Goal: Contribute content: Contribute content

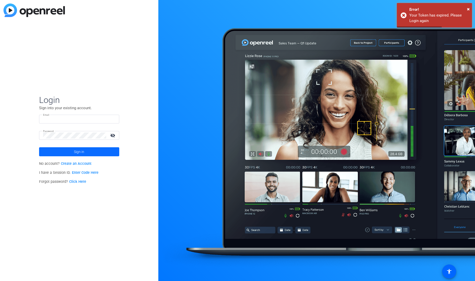
type input "[EMAIL_ADDRESS][PERSON_NAME][DOMAIN_NAME]"
click at [71, 152] on span at bounding box center [79, 152] width 80 height 12
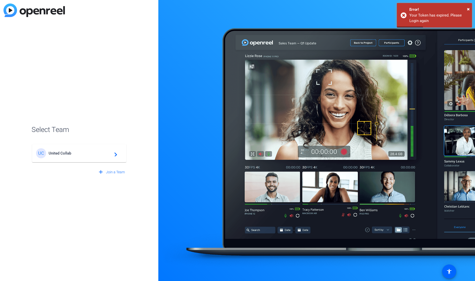
click at [69, 152] on span "United Collab" at bounding box center [80, 153] width 63 height 5
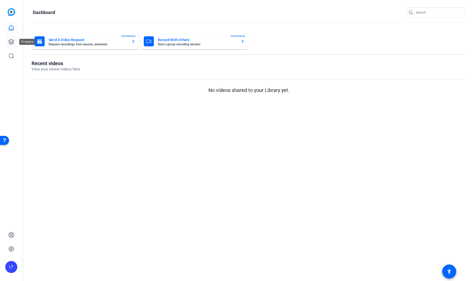
click at [10, 39] on link at bounding box center [11, 42] width 12 height 12
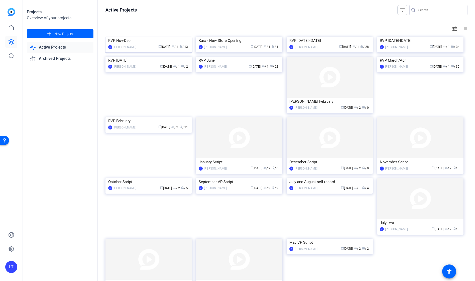
click at [112, 37] on img at bounding box center [148, 37] width 86 height 0
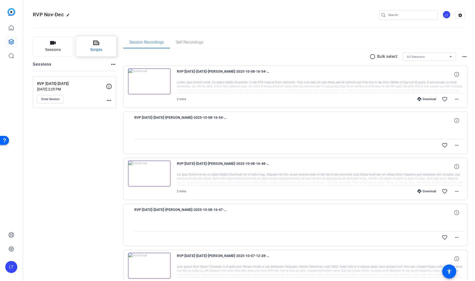
click at [84, 49] on button "Scripts" at bounding box center [96, 46] width 40 height 20
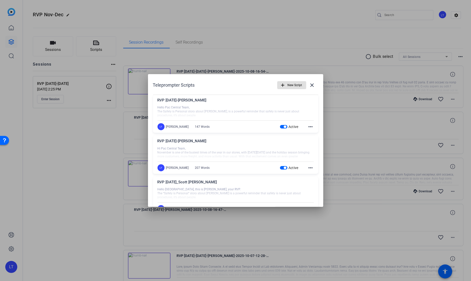
click at [288, 85] on span "New Script" at bounding box center [295, 85] width 15 height 10
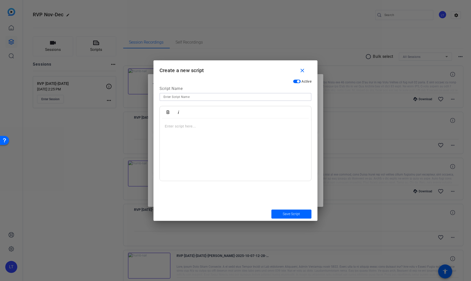
click at [188, 97] on input at bounding box center [235, 97] width 144 height 6
type input "T"
type input "RVP [DATE]-[PERSON_NAME]"
click at [271, 210] on button "Save Script" at bounding box center [291, 214] width 40 height 9
click at [184, 123] on div at bounding box center [235, 149] width 151 height 63
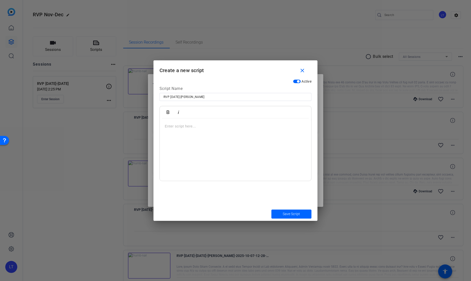
click at [182, 127] on p at bounding box center [235, 126] width 141 height 6
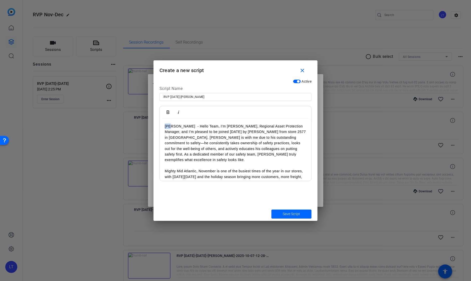
drag, startPoint x: 171, startPoint y: 125, endPoint x: 156, endPoint y: 124, distance: 14.8
click at [157, 124] on div "Active Script Name RVP [DATE]-[PERSON_NAME] Bold Italic [PERSON_NAME] - Hello T…" at bounding box center [235, 142] width 164 height 130
click at [169, 111] on icon "button" at bounding box center [168, 112] width 3 height 4
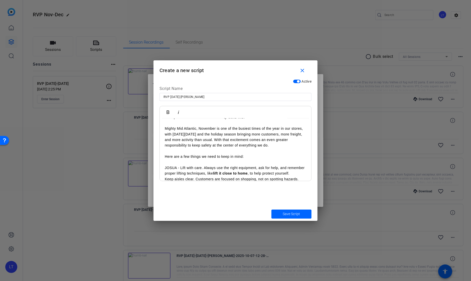
scroll to position [53, 0]
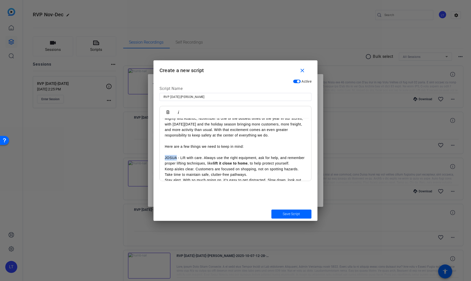
drag, startPoint x: 177, startPoint y: 152, endPoint x: 161, endPoint y: 152, distance: 15.8
click at [161, 152] on div "[PERSON_NAME] - Hello Team, I’m [PERSON_NAME], Regional Asset Protection Manage…" at bounding box center [235, 152] width 151 height 172
click at [168, 110] on icon "button" at bounding box center [168, 112] width 6 height 6
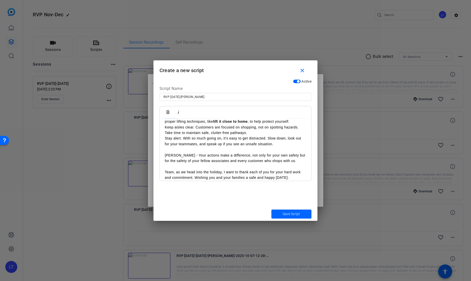
scroll to position [95, 0]
drag, startPoint x: 168, startPoint y: 155, endPoint x: 161, endPoint y: 154, distance: 6.8
click at [161, 154] on div "[PERSON_NAME] - Hello Team, I’m [PERSON_NAME], Regional Asset Protection Manage…" at bounding box center [235, 109] width 151 height 172
click at [171, 112] on icon "button" at bounding box center [168, 112] width 6 height 6
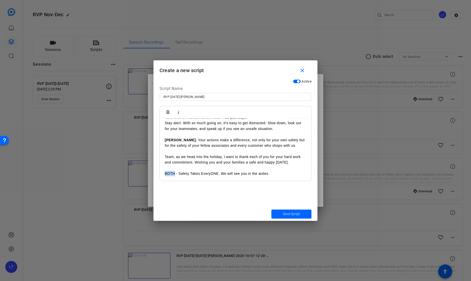
drag, startPoint x: 175, startPoint y: 173, endPoint x: 160, endPoint y: 173, distance: 14.8
click at [160, 173] on div "[PERSON_NAME] - Hello Team, I’m [PERSON_NAME], Regional Asset Protection Manage…" at bounding box center [235, 95] width 151 height 172
click at [167, 112] on icon "button" at bounding box center [168, 112] width 6 height 6
click at [298, 210] on span "Save Script" at bounding box center [291, 213] width 17 height 5
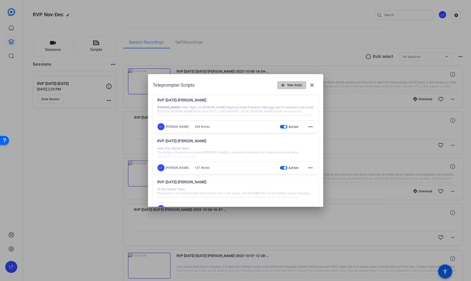
click at [293, 83] on span "New Script" at bounding box center [295, 85] width 15 height 10
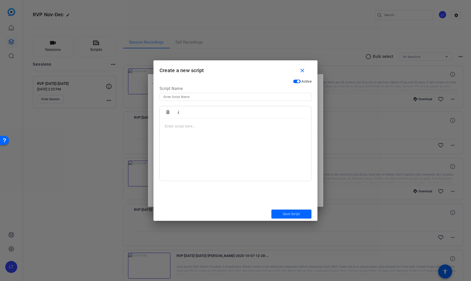
click at [215, 98] on input at bounding box center [235, 97] width 144 height 6
type input "RVP [DATE]-[PERSON_NAME]"
click at [271, 210] on button "Save Script" at bounding box center [291, 214] width 40 height 9
click at [216, 123] on div at bounding box center [235, 149] width 151 height 63
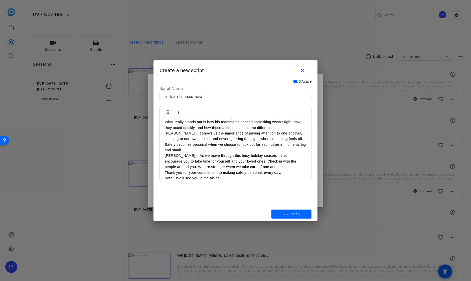
scroll to position [0, 0]
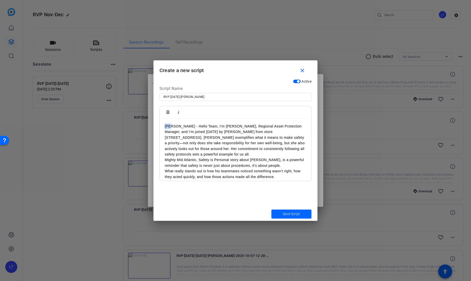
drag, startPoint x: 170, startPoint y: 127, endPoint x: 159, endPoint y: 117, distance: 14.7
click at [153, 125] on div "Teleprompter Scripts add New Script close RVP [DATE]-[PERSON_NAME] [PERSON_NAME…" at bounding box center [235, 140] width 471 height 281
click at [168, 110] on icon "button" at bounding box center [168, 112] width 6 height 6
drag, startPoint x: 226, startPoint y: 162, endPoint x: 296, endPoint y: 143, distance: 72.7
click at [226, 161] on p "Mighty Mid Atlantic, Safety is Personal story about [PERSON_NAME], is a powerfu…" at bounding box center [235, 162] width 141 height 11
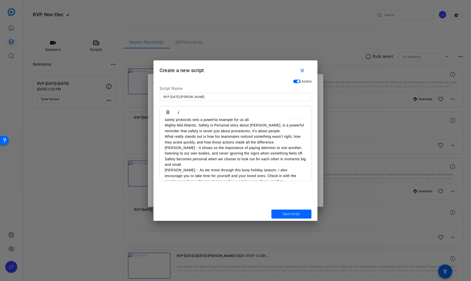
scroll to position [39, 0]
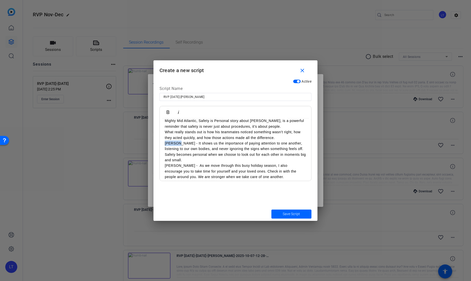
drag, startPoint x: 176, startPoint y: 143, endPoint x: 152, endPoint y: 143, distance: 24.3
click at [152, 143] on div "Teleprompter Scripts add New Script close RVP [DATE]-[PERSON_NAME] [PERSON_NAME…" at bounding box center [235, 140] width 471 height 281
click at [168, 112] on icon "button" at bounding box center [168, 112] width 3 height 4
drag, startPoint x: 170, startPoint y: 166, endPoint x: 169, endPoint y: 134, distance: 32.3
click at [152, 163] on div "Teleprompter Scripts add New Script close RVP [DATE]-[PERSON_NAME] [PERSON_NAME…" at bounding box center [235, 140] width 471 height 281
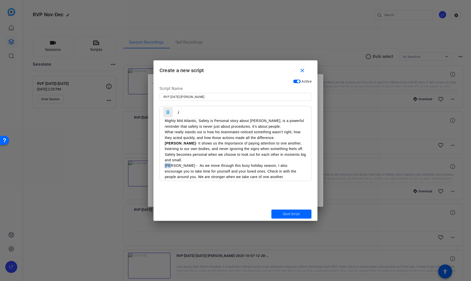
click at [169, 112] on icon "button" at bounding box center [168, 112] width 3 height 4
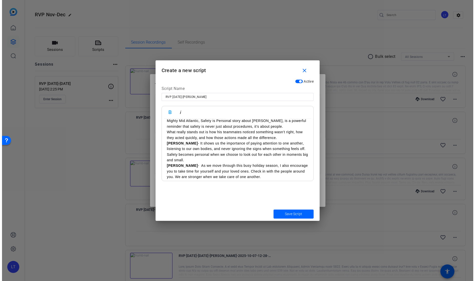
scroll to position [54, 0]
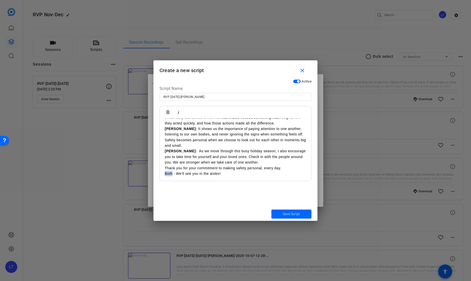
drag, startPoint x: 172, startPoint y: 173, endPoint x: 151, endPoint y: 159, distance: 25.1
click at [146, 172] on div "Teleprompter Scripts add New Script close RVP [DATE]-[PERSON_NAME] [PERSON_NAME…" at bounding box center [235, 140] width 471 height 281
click at [168, 114] on icon "button" at bounding box center [168, 112] width 3 height 4
click at [263, 176] on p "Both - We’ll see you in the aisles!" at bounding box center [235, 174] width 141 height 6
click at [296, 210] on span "Save Script" at bounding box center [291, 213] width 17 height 5
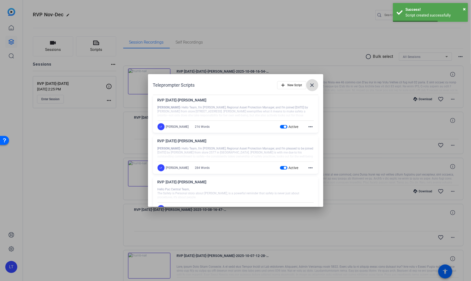
click at [309, 84] on mat-icon "close" at bounding box center [312, 85] width 6 height 6
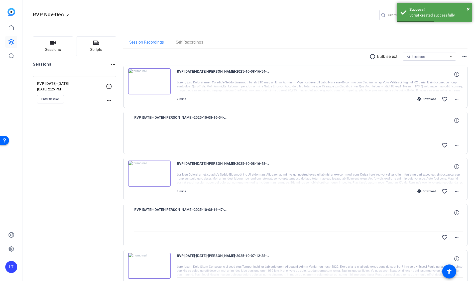
click at [279, 19] on openreel-divider-bar at bounding box center [249, 26] width 432 height 15
